Goal: Check status

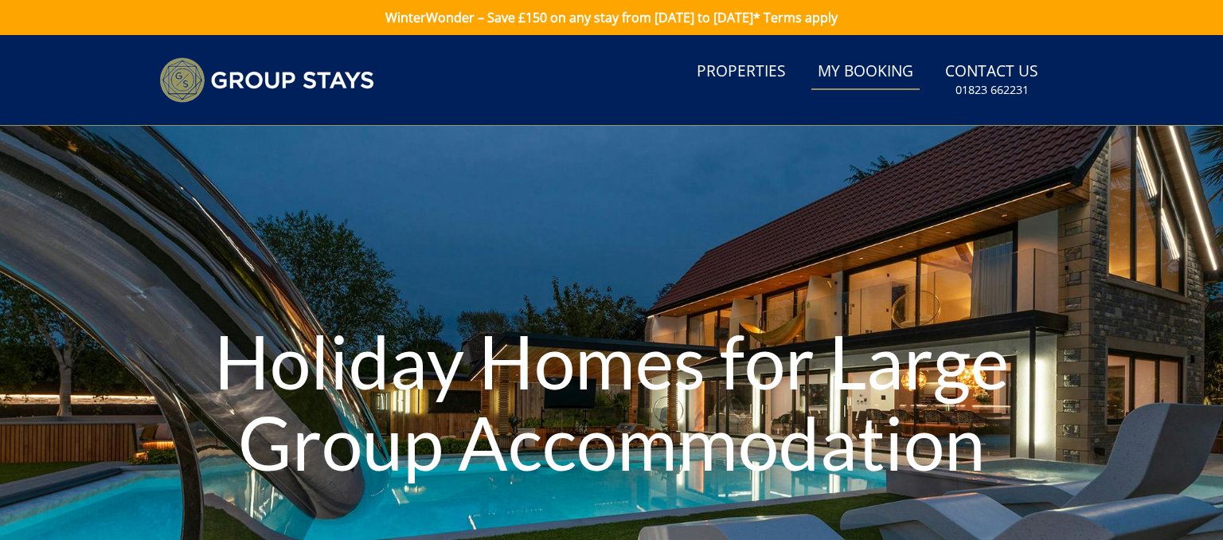
click at [851, 73] on link "My Booking" at bounding box center [866, 72] width 108 height 36
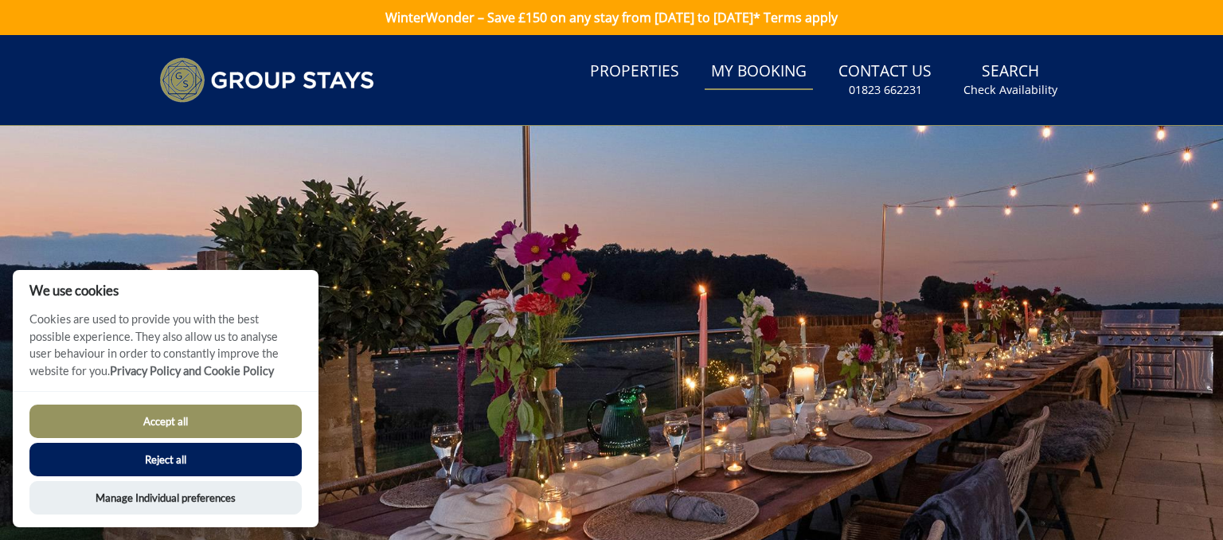
click at [142, 425] on button "Accept all" at bounding box center [165, 421] width 272 height 33
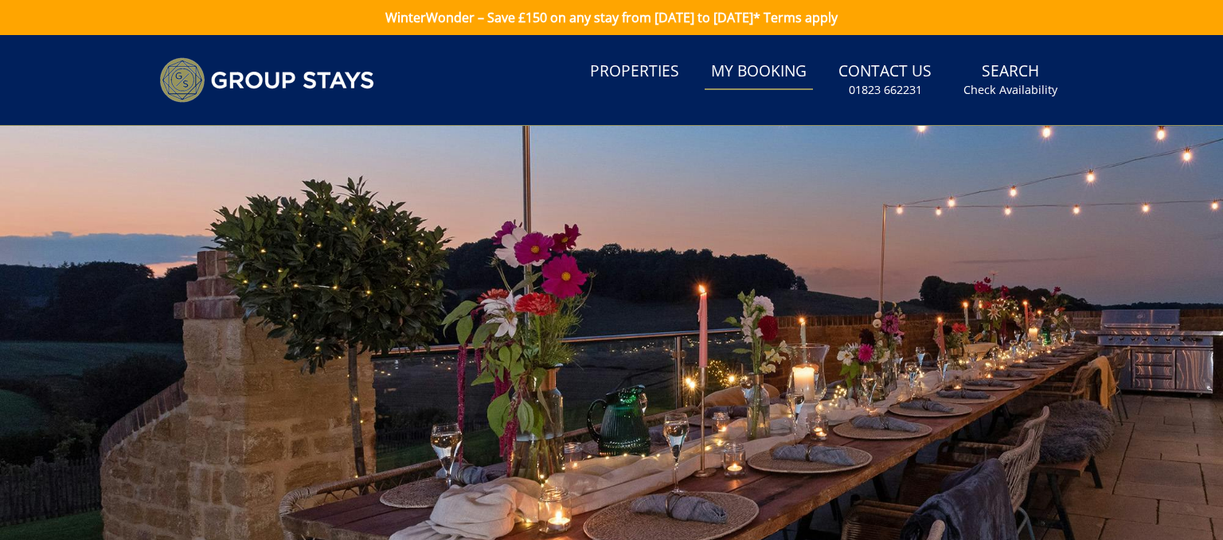
click at [753, 68] on link "My Booking" at bounding box center [759, 72] width 108 height 36
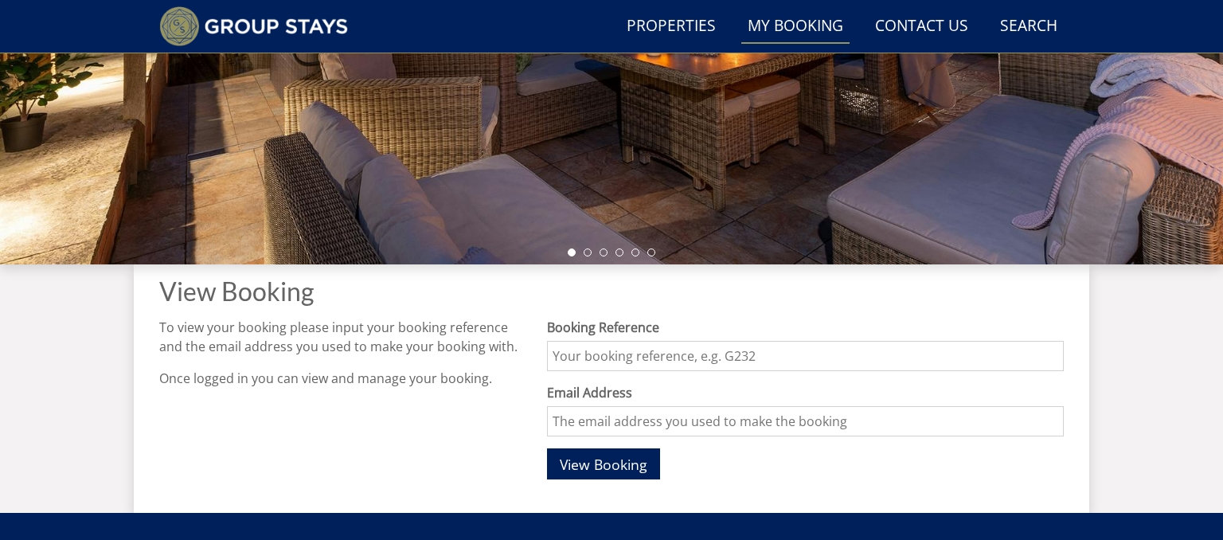
scroll to position [383, 0]
